Goal: Contribute content

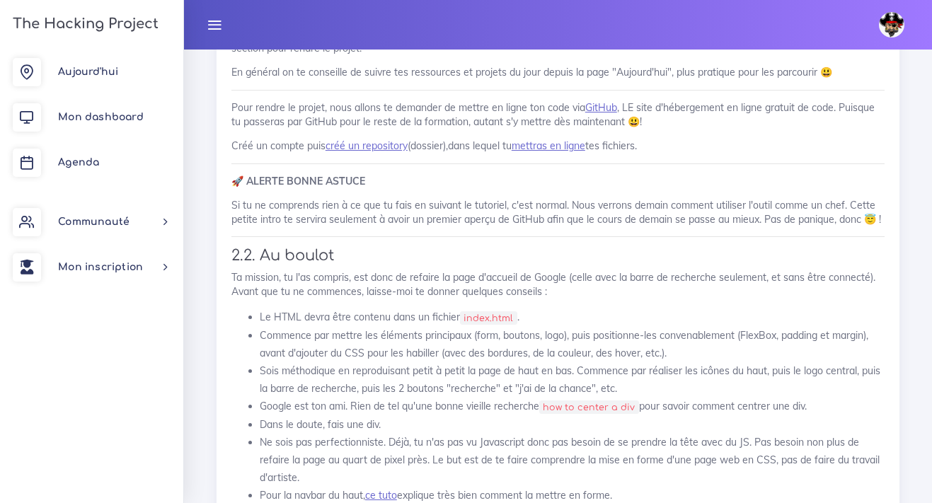
scroll to position [364, 0]
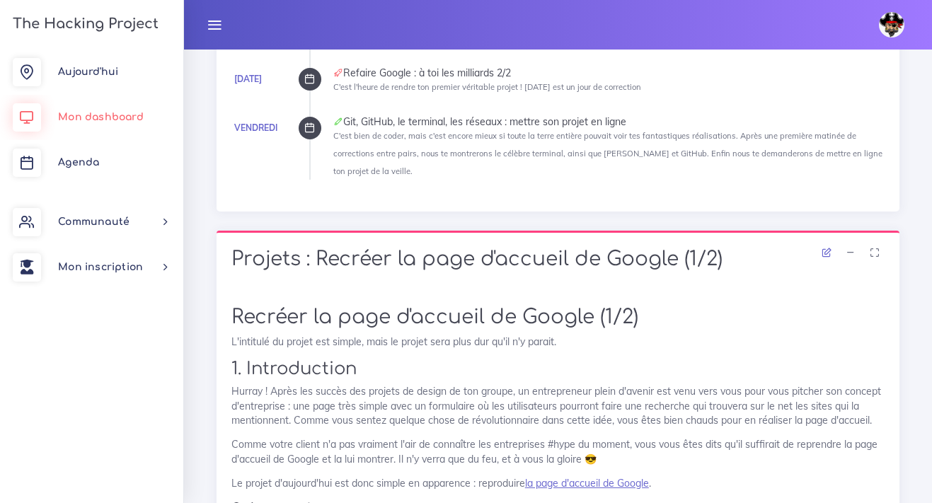
click at [130, 110] on link "Mon dashboard" at bounding box center [91, 117] width 183 height 45
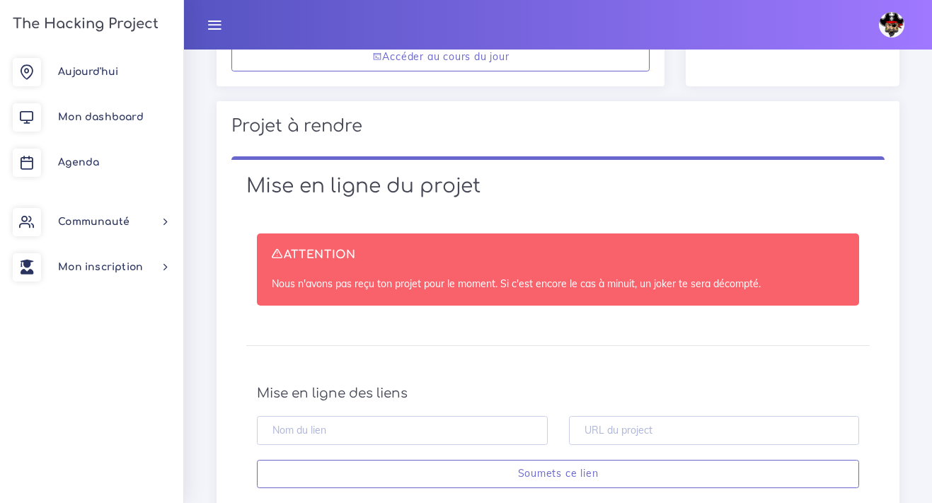
scroll to position [560, 0]
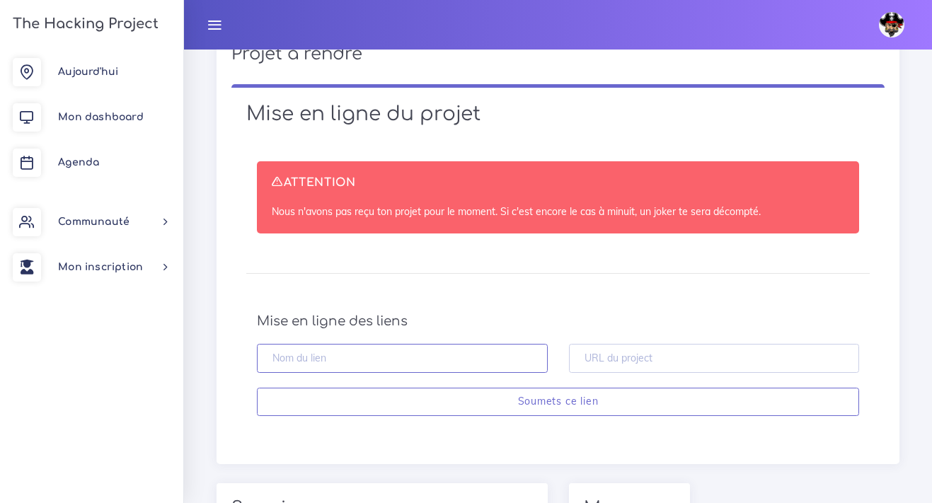
click at [380, 356] on input "text" at bounding box center [402, 358] width 291 height 29
click at [403, 349] on input "text" at bounding box center [402, 358] width 291 height 29
paste input "https://github.com/ravitoto01/THP_GOOGLE/tree/main"
type input "h"
click at [590, 361] on input "text" at bounding box center [714, 358] width 291 height 29
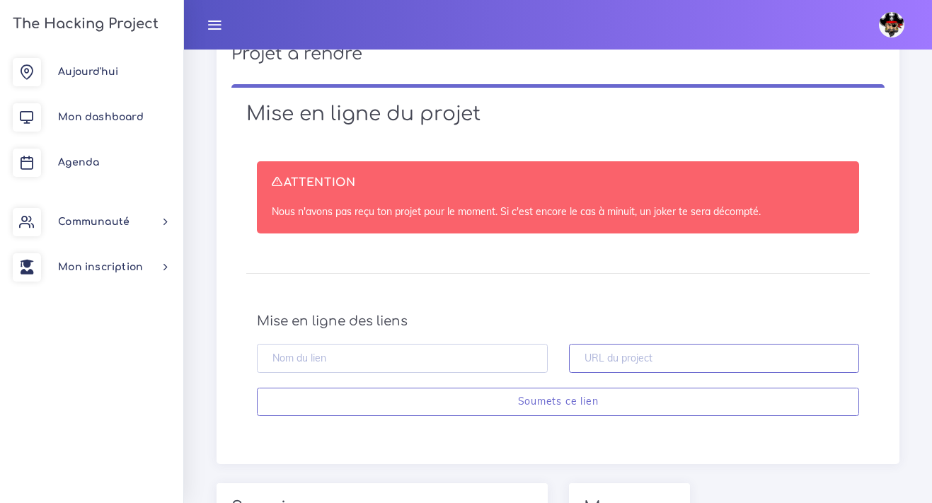
paste input "https://github.com/ravitoto01/THP_GOOGLE/tree/main"
type input "https://github.com/ravitoto01/THP_GOOGLE/tree/main"
click at [357, 355] on input "text" at bounding box center [402, 358] width 291 height 29
paste input "THP_GOOGLE"
type input "THP_GOOGLE"
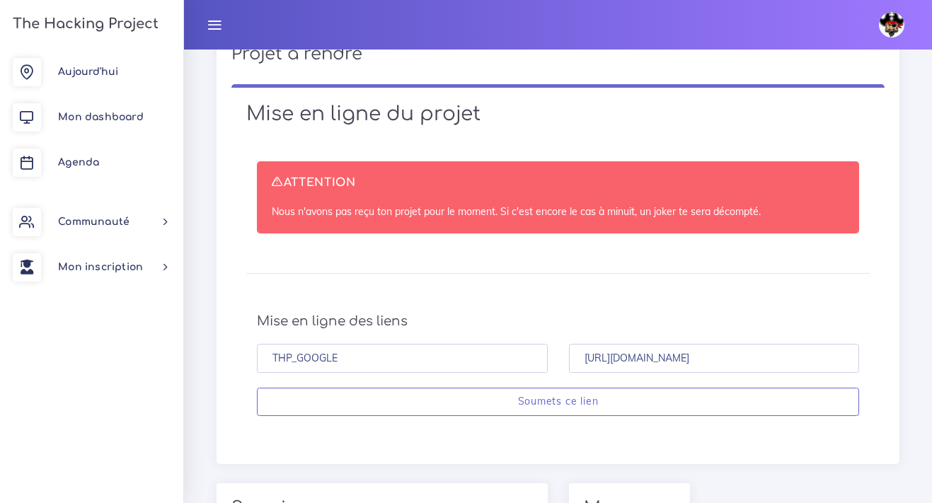
click at [465, 314] on h4 "Mise en ligne des liens" at bounding box center [558, 322] width 602 height 16
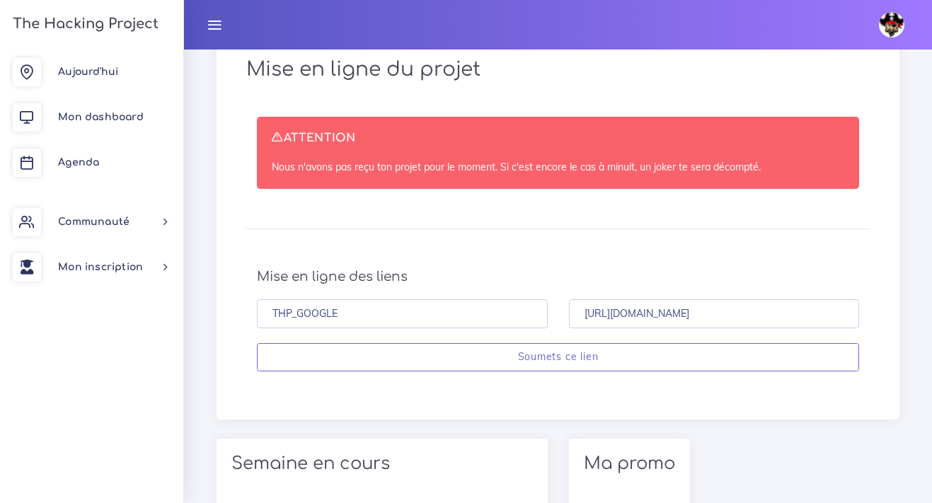
scroll to position [606, 0]
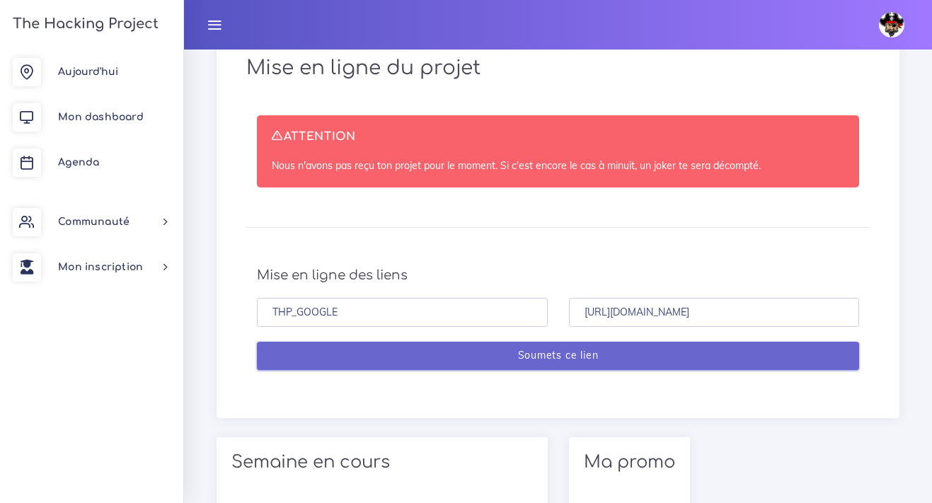
click at [560, 364] on input "Soumets ce lien" at bounding box center [558, 356] width 602 height 29
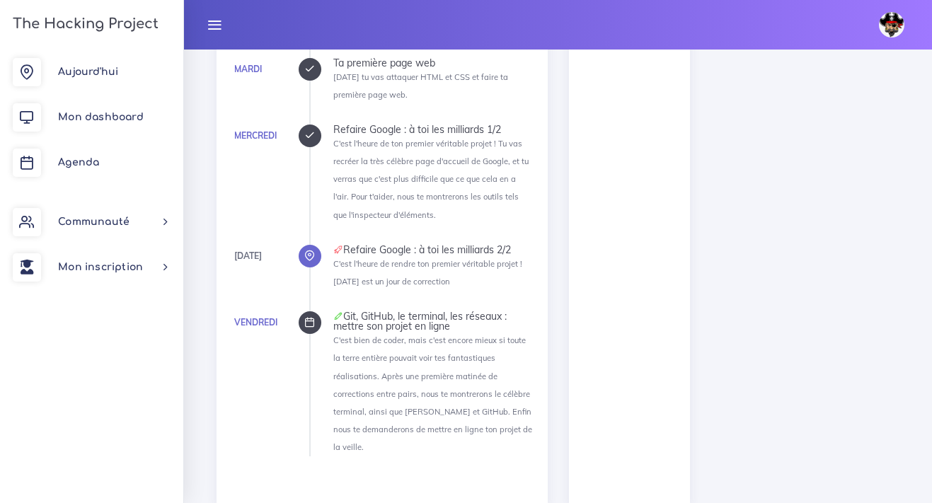
scroll to position [1469, 0]
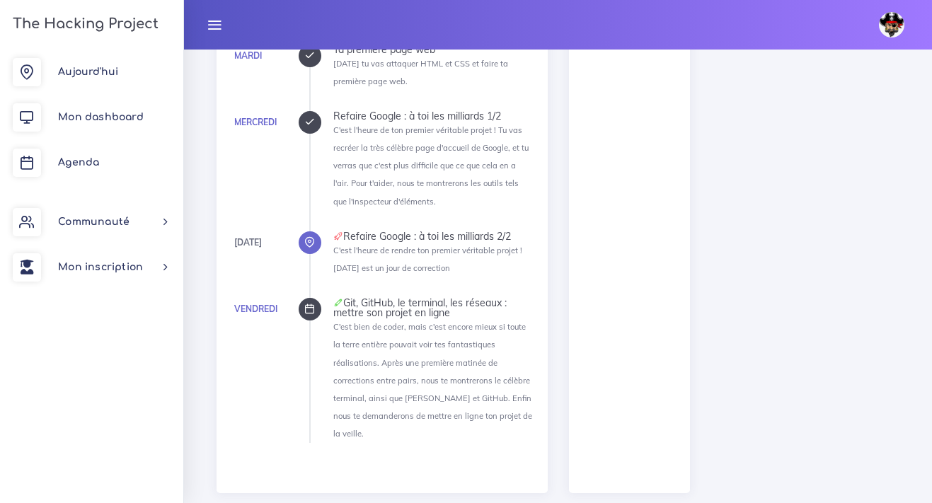
click at [621, 410] on div "[DATE] 0 Début [DATE] 1 Fin [DATE] 2 Fin" at bounding box center [629, 96] width 121 height 794
